Goal: Task Accomplishment & Management: Manage account settings

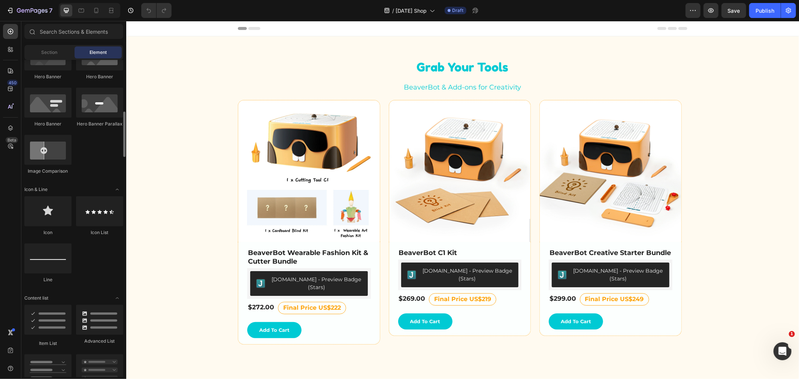
scroll to position [320, 0]
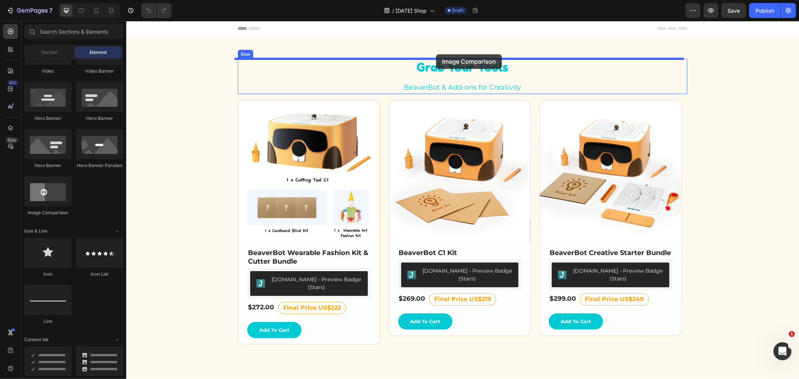
drag, startPoint x: 177, startPoint y: 218, endPoint x: 436, endPoint y: 54, distance: 306.9
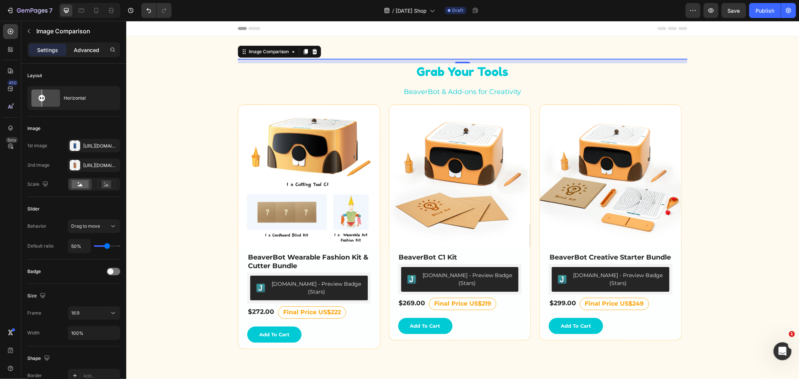
click at [76, 50] on p "Advanced" at bounding box center [86, 50] width 25 height 8
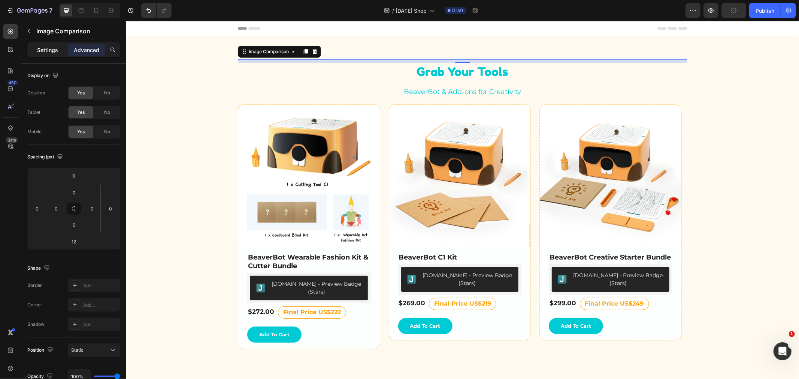
click at [46, 50] on p "Settings" at bounding box center [47, 50] width 21 height 8
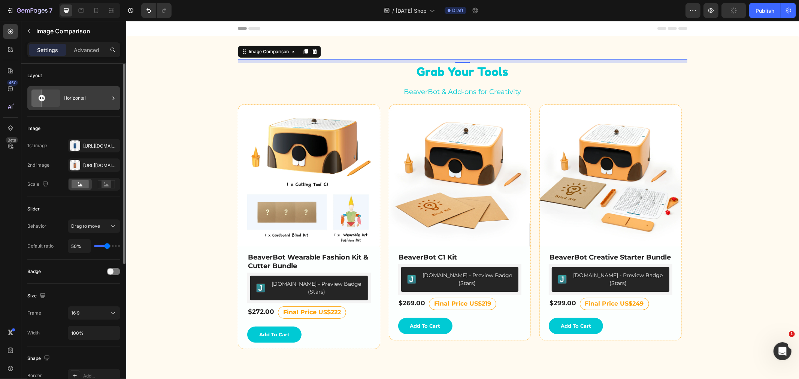
click at [53, 99] on icon at bounding box center [45, 98] width 34 height 20
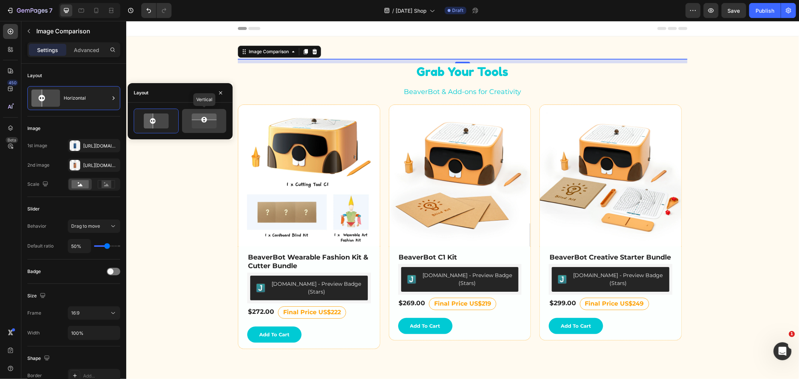
click at [198, 120] on rect at bounding box center [204, 120] width 30 height 0
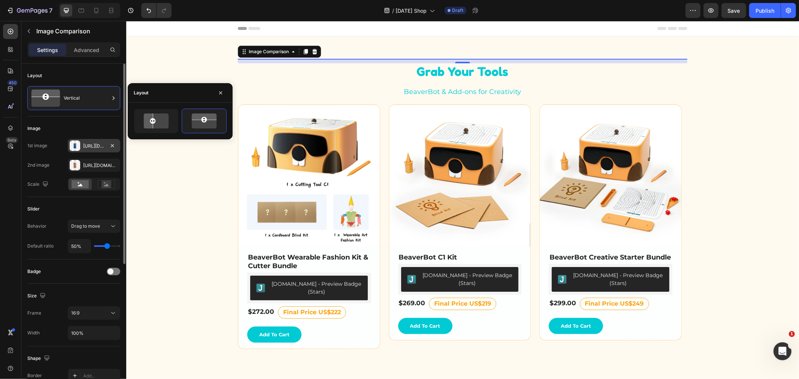
click at [75, 146] on div at bounding box center [75, 146] width 10 height 10
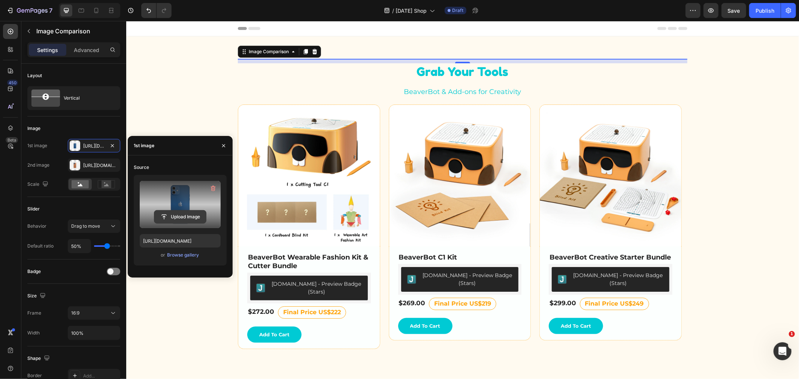
click at [186, 216] on input "file" at bounding box center [180, 217] width 52 height 13
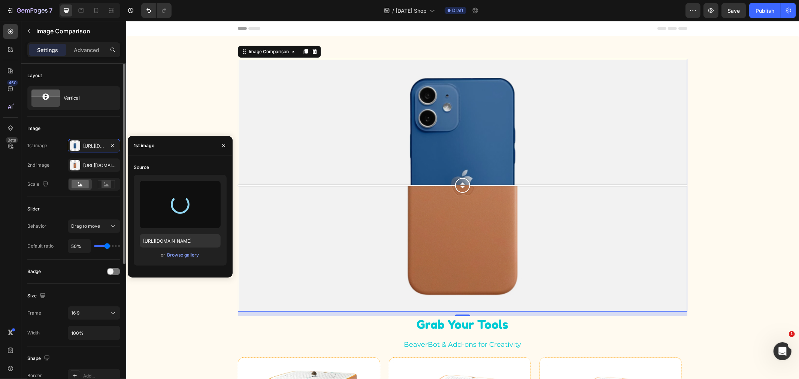
type input "[URL][DOMAIN_NAME]"
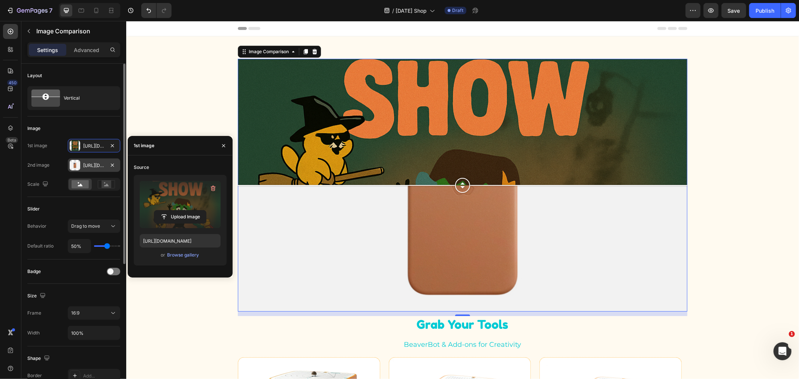
click at [74, 165] on div at bounding box center [75, 165] width 10 height 10
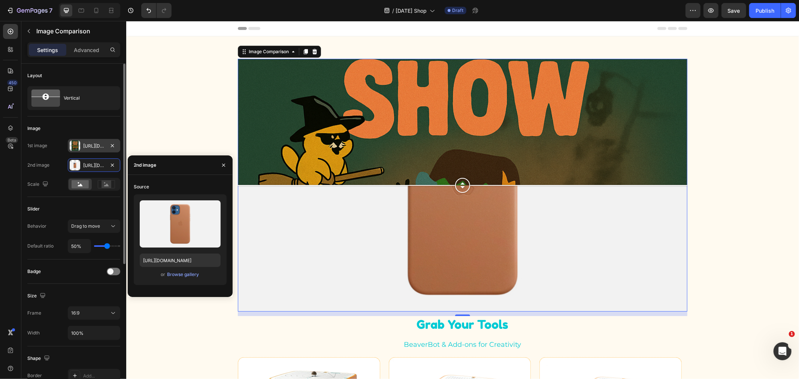
click at [82, 147] on div "[URL][DOMAIN_NAME]" at bounding box center [94, 145] width 52 height 13
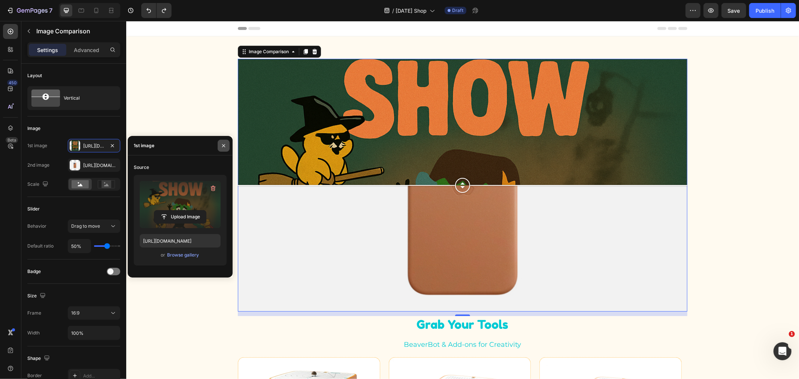
drag, startPoint x: 222, startPoint y: 144, endPoint x: 7, endPoint y: 142, distance: 215.1
click at [222, 144] on icon "button" at bounding box center [224, 146] width 6 height 6
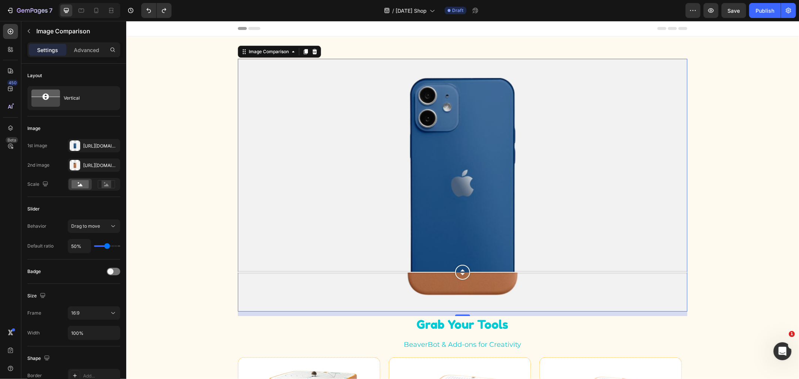
drag, startPoint x: 458, startPoint y: 183, endPoint x: 470, endPoint y: 272, distance: 90.3
click at [470, 272] on div at bounding box center [463, 272] width 450 height 15
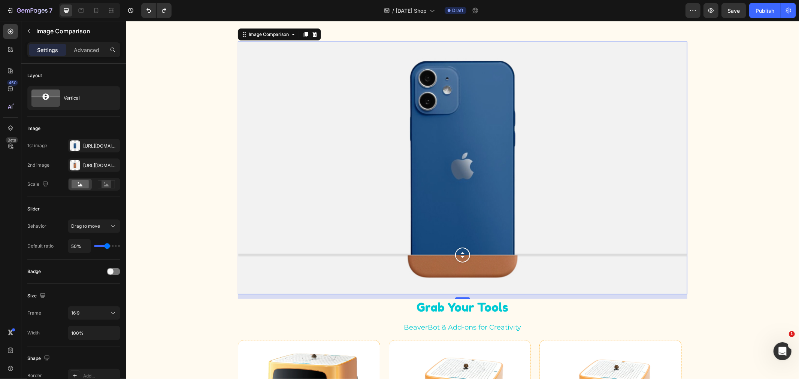
scroll to position [0, 0]
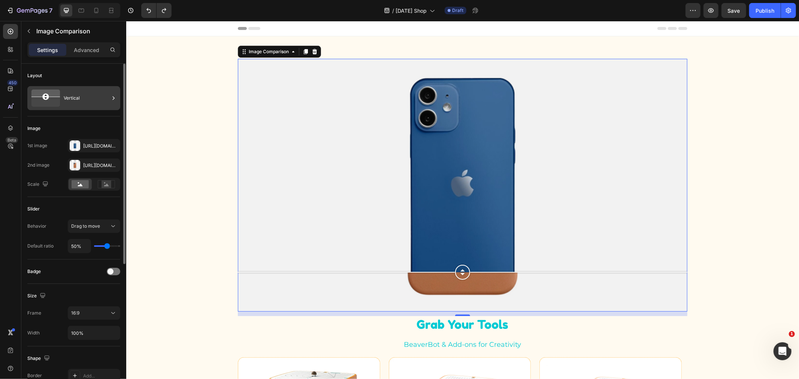
click at [44, 97] on rect at bounding box center [45, 97] width 6 height 6
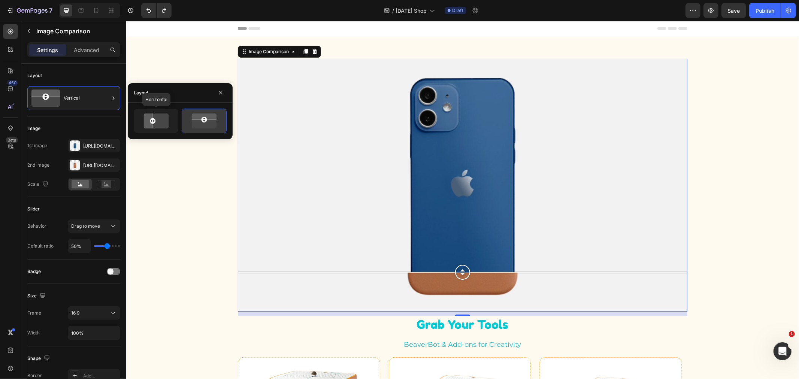
click at [156, 121] on icon at bounding box center [156, 121] width 30 height 18
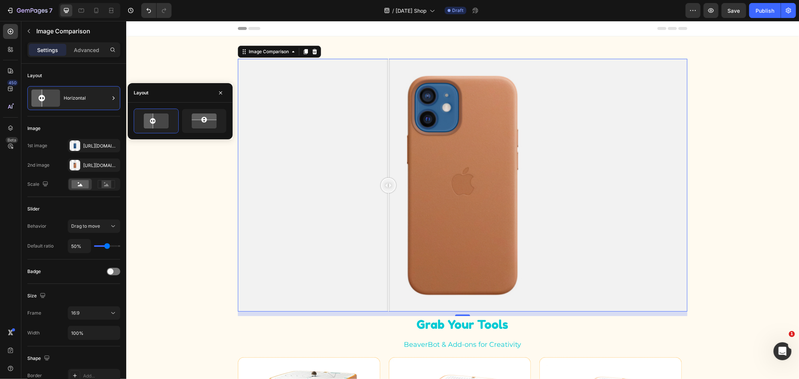
drag, startPoint x: 454, startPoint y: 188, endPoint x: 336, endPoint y: 195, distance: 118.6
click at [381, 196] on div at bounding box center [388, 184] width 15 height 253
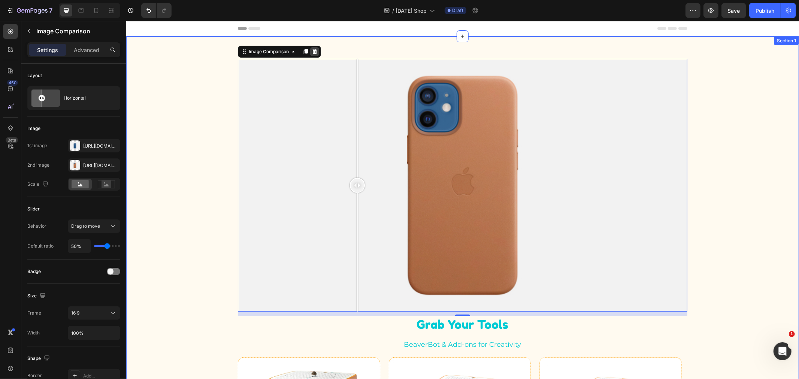
click at [312, 47] on div at bounding box center [314, 51] width 9 height 9
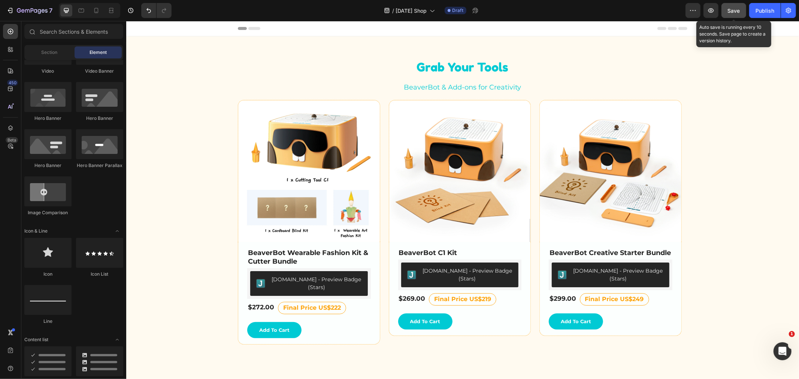
click at [735, 10] on span "Save" at bounding box center [734, 10] width 12 height 6
